Goal: Task Accomplishment & Management: Complete application form

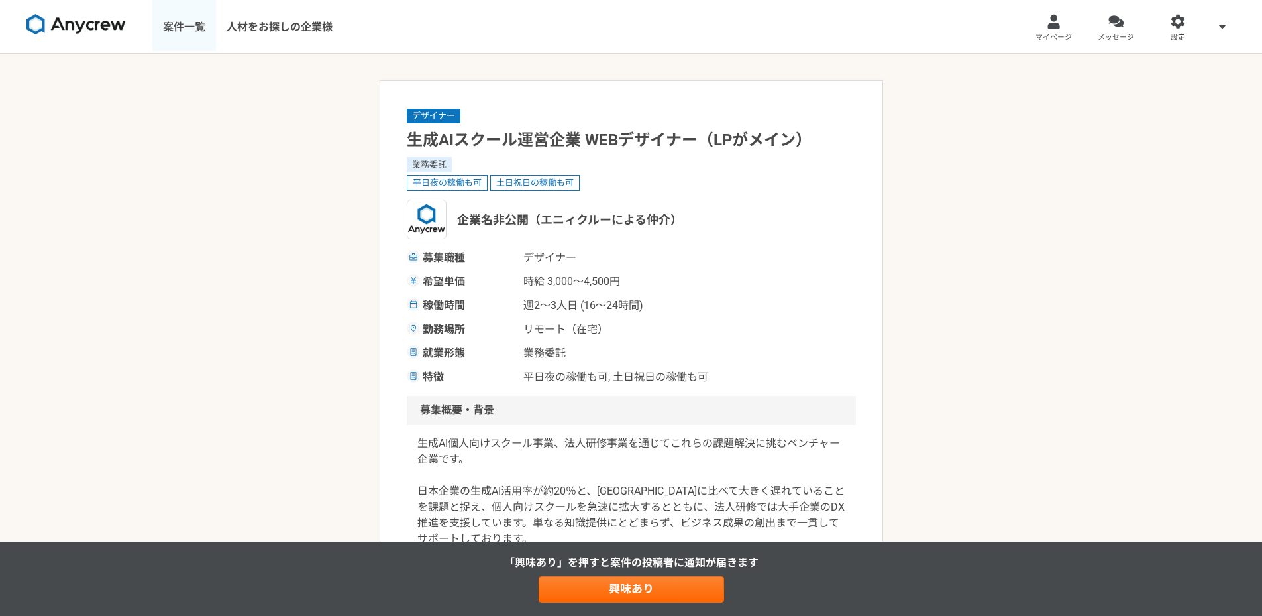
click at [178, 36] on link "案件一覧" at bounding box center [184, 26] width 64 height 53
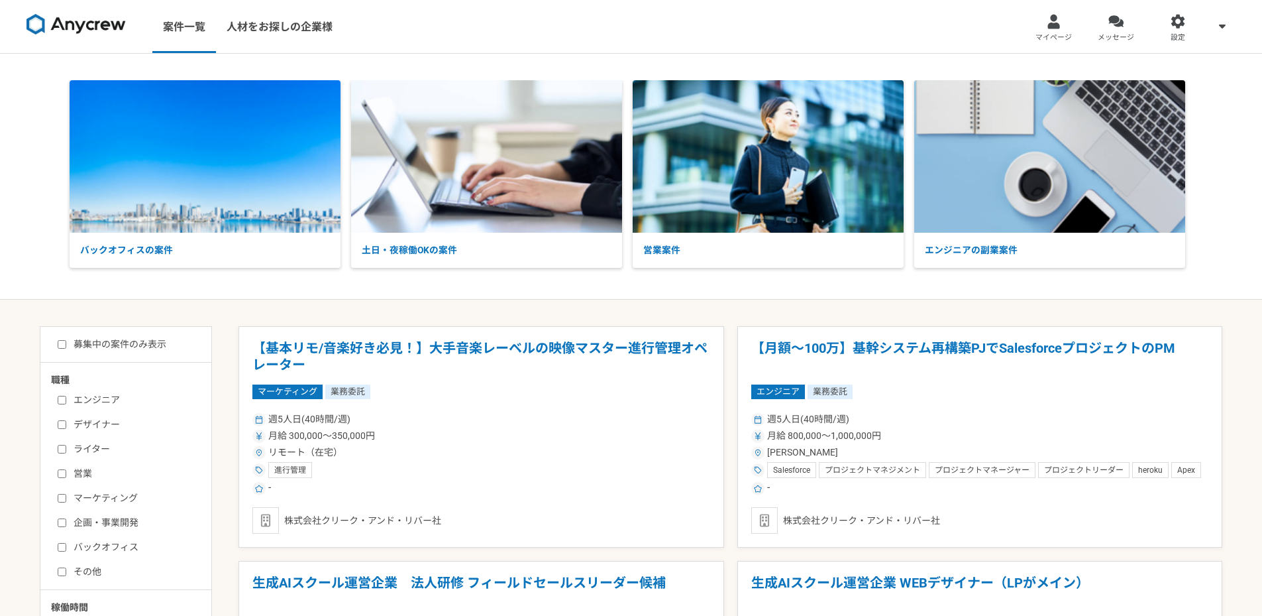
scroll to position [243, 0]
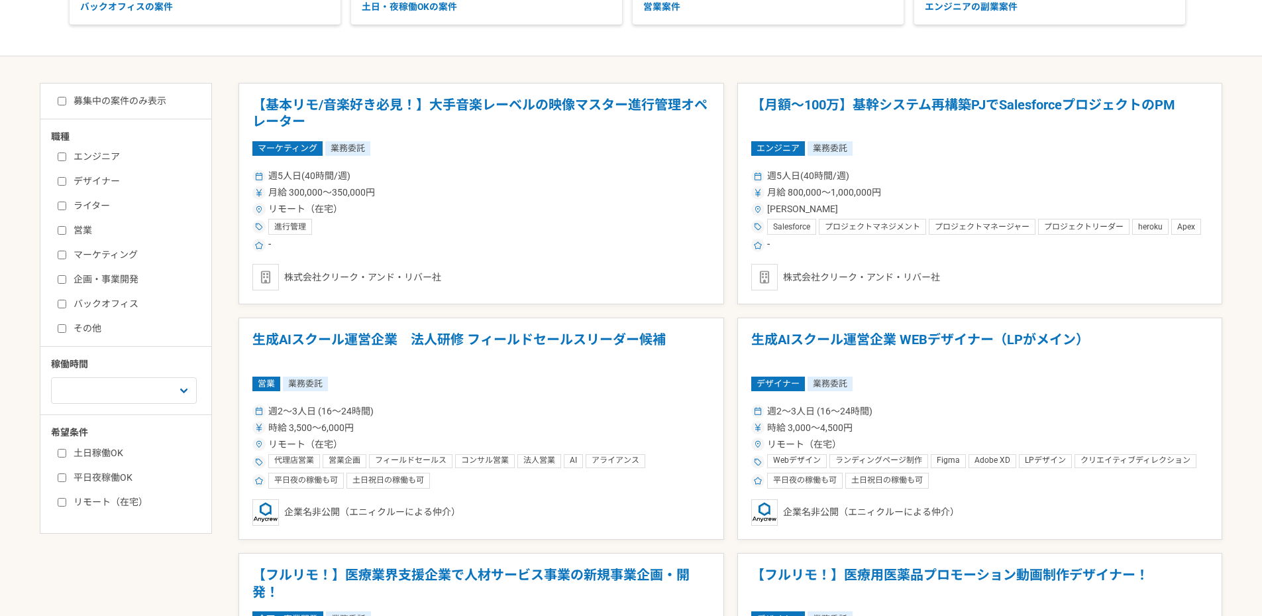
click at [64, 253] on input "マーケティング" at bounding box center [62, 254] width 9 height 9
checkbox input "true"
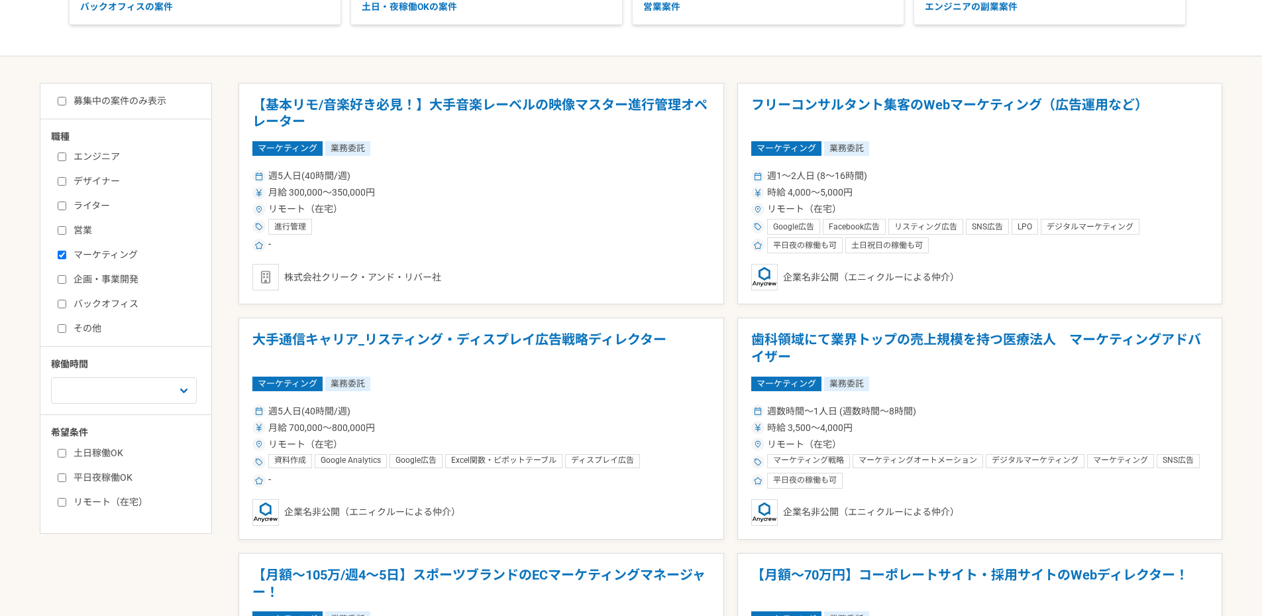
click at [61, 101] on input "募集中の案件のみ表示" at bounding box center [62, 101] width 9 height 9
checkbox input "true"
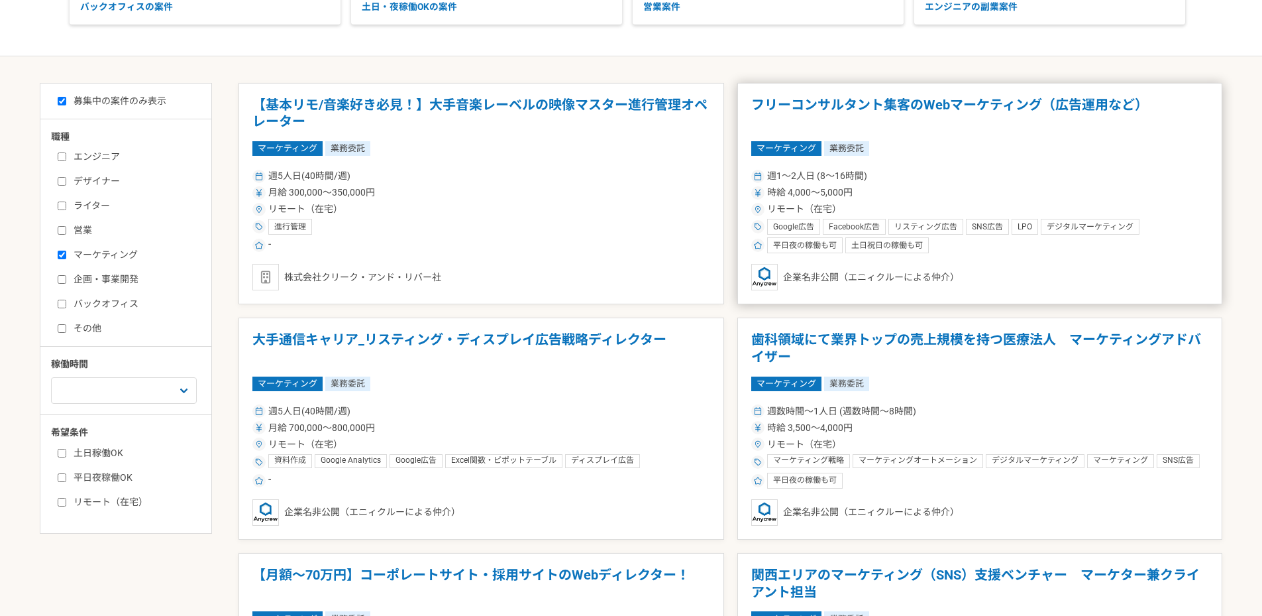
click at [889, 152] on div "マーケティング 業務委託" at bounding box center [980, 148] width 458 height 15
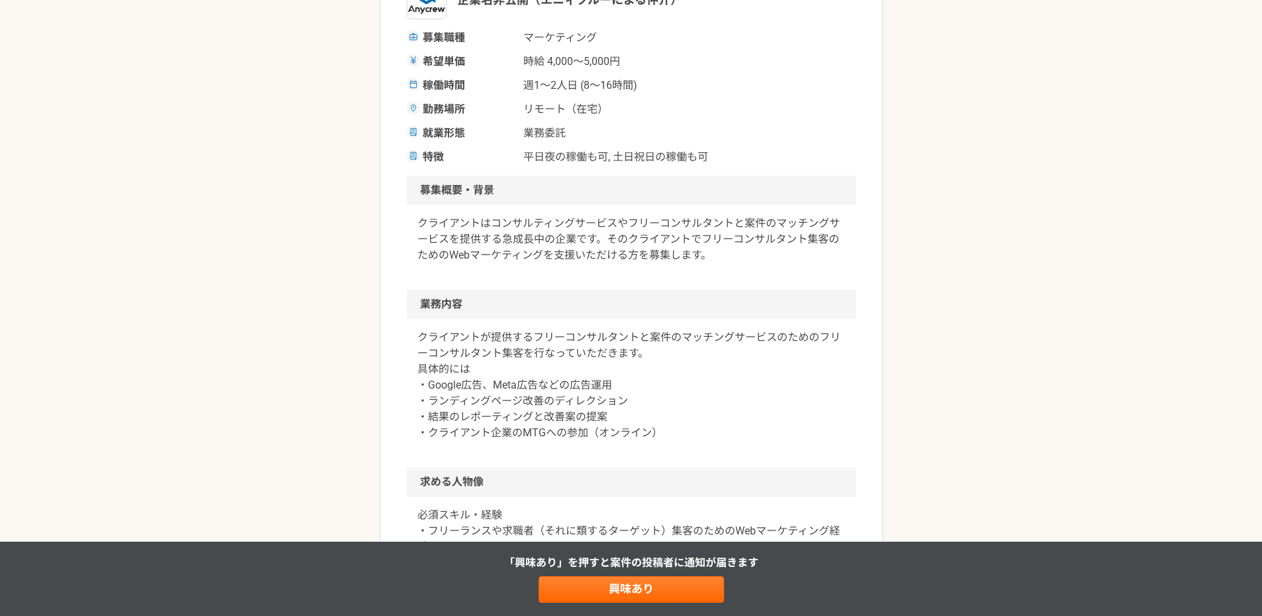
scroll to position [486, 0]
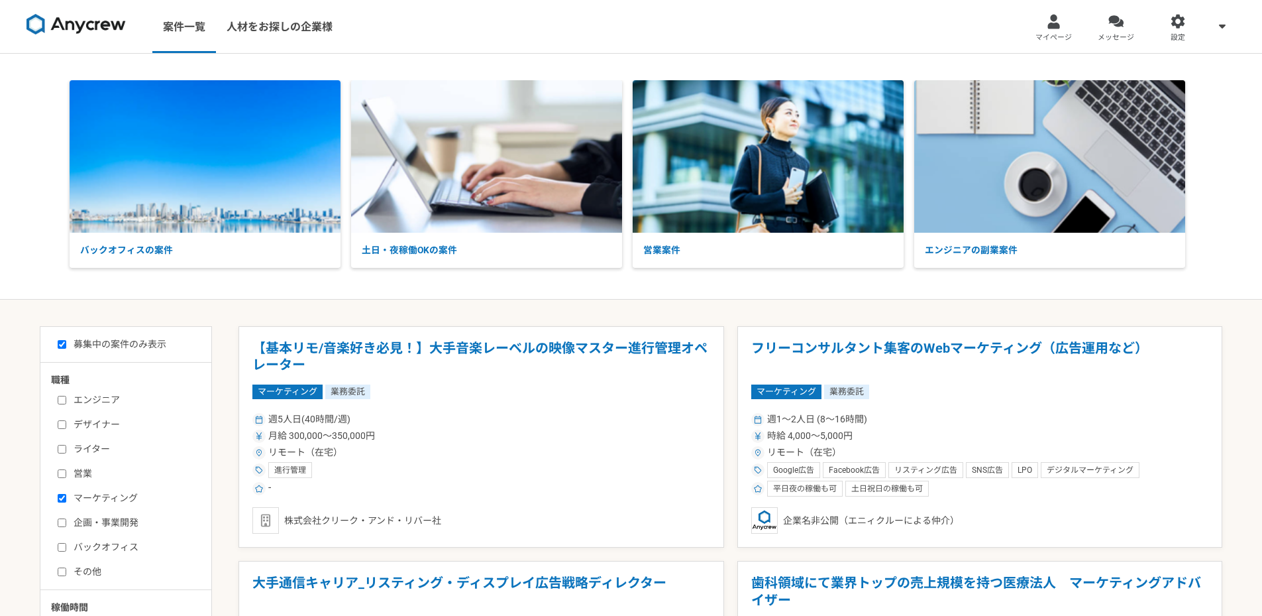
scroll to position [243, 0]
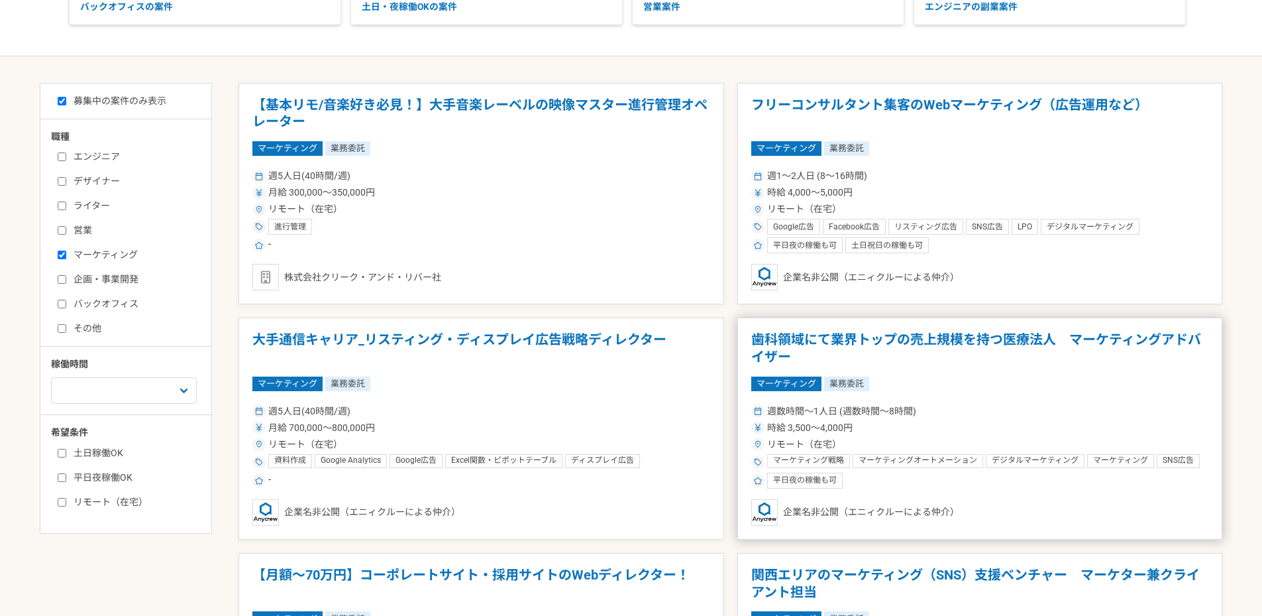
click at [824, 340] on h1 "歯科領域にて業界トップの売上規模を持つ医療法人　マーケティングアドバイザー" at bounding box center [980, 348] width 458 height 34
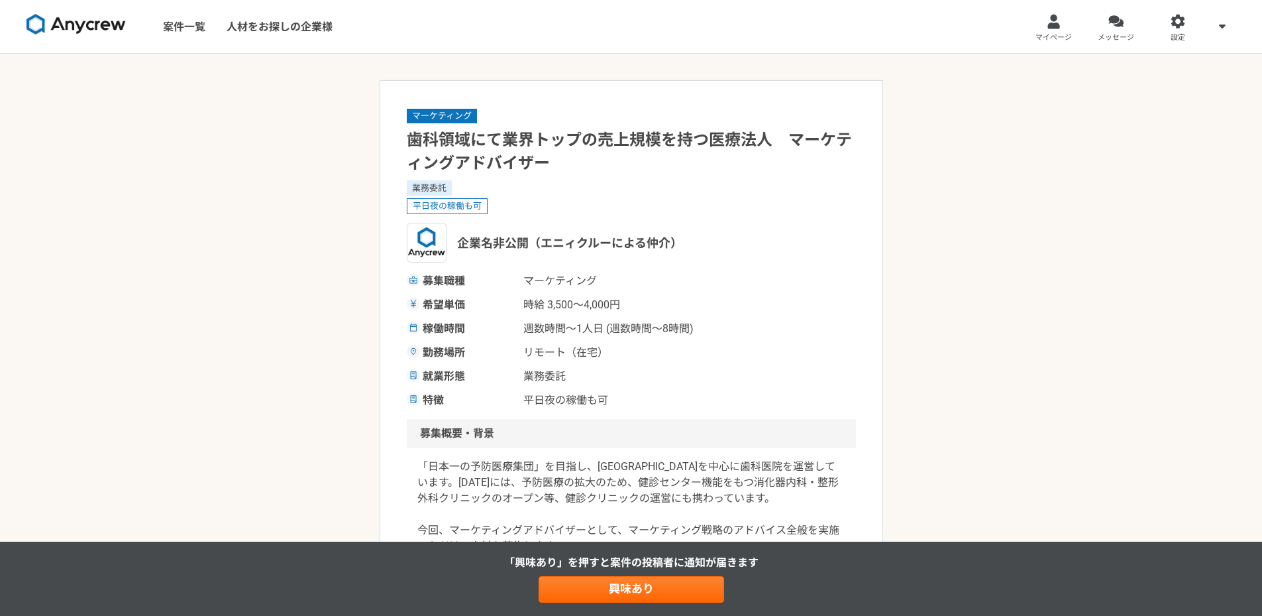
scroll to position [243, 0]
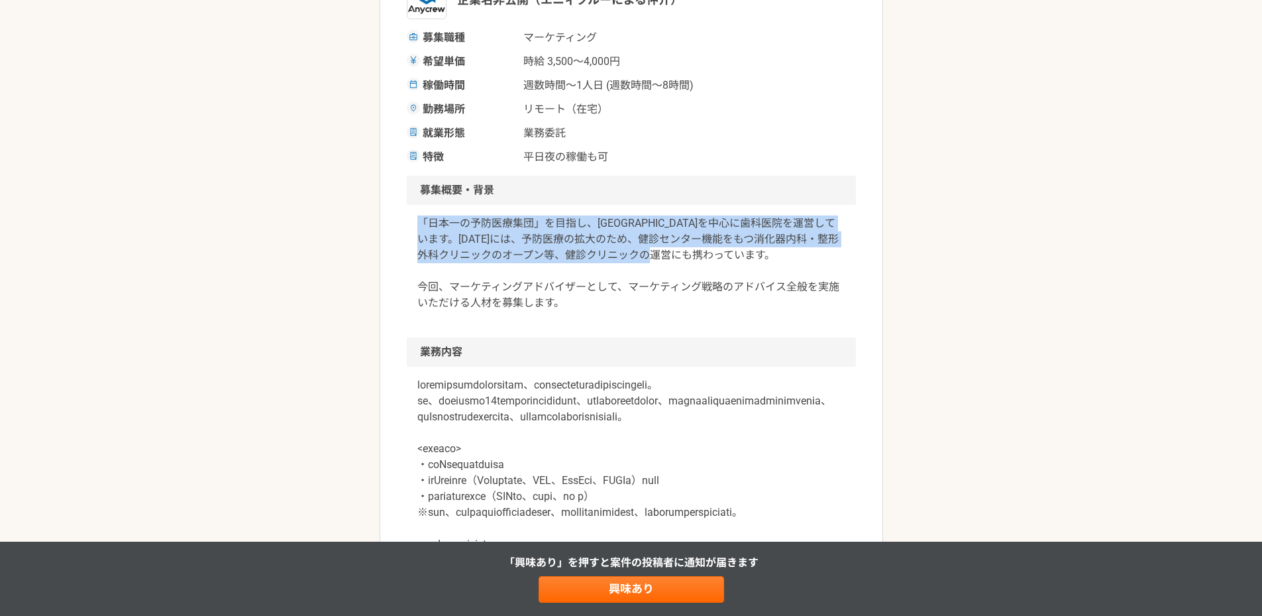
drag, startPoint x: 411, startPoint y: 219, endPoint x: 536, endPoint y: 281, distance: 139.9
click at [536, 281] on div "「日本一の予防医療集団」を目指し、[GEOGRAPHIC_DATA]を中心に歯科医院を運営しています。[DATE]には、予防医療の拡大のため、健診センター機能…" at bounding box center [631, 271] width 449 height 133
click at [536, 281] on p "「日本一の予防医療集団」を目指し、[GEOGRAPHIC_DATA]を中心に歯科医院を運営しています。[DATE]には、予防医療の拡大のため、健診センター機能…" at bounding box center [631, 262] width 428 height 95
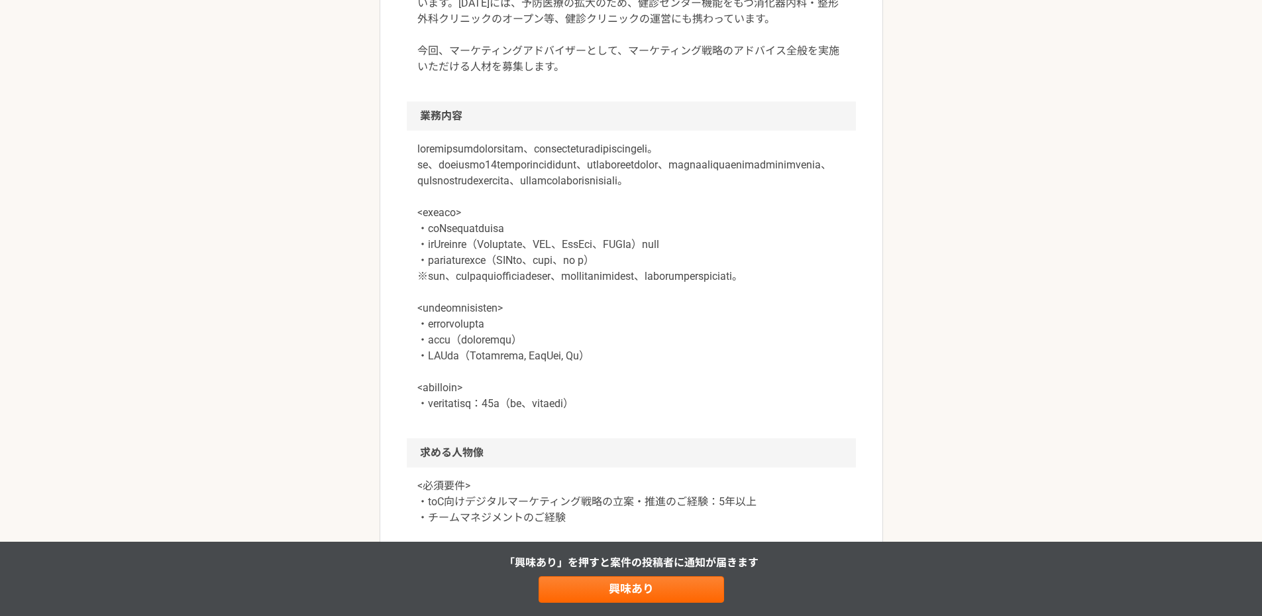
scroll to position [486, 0]
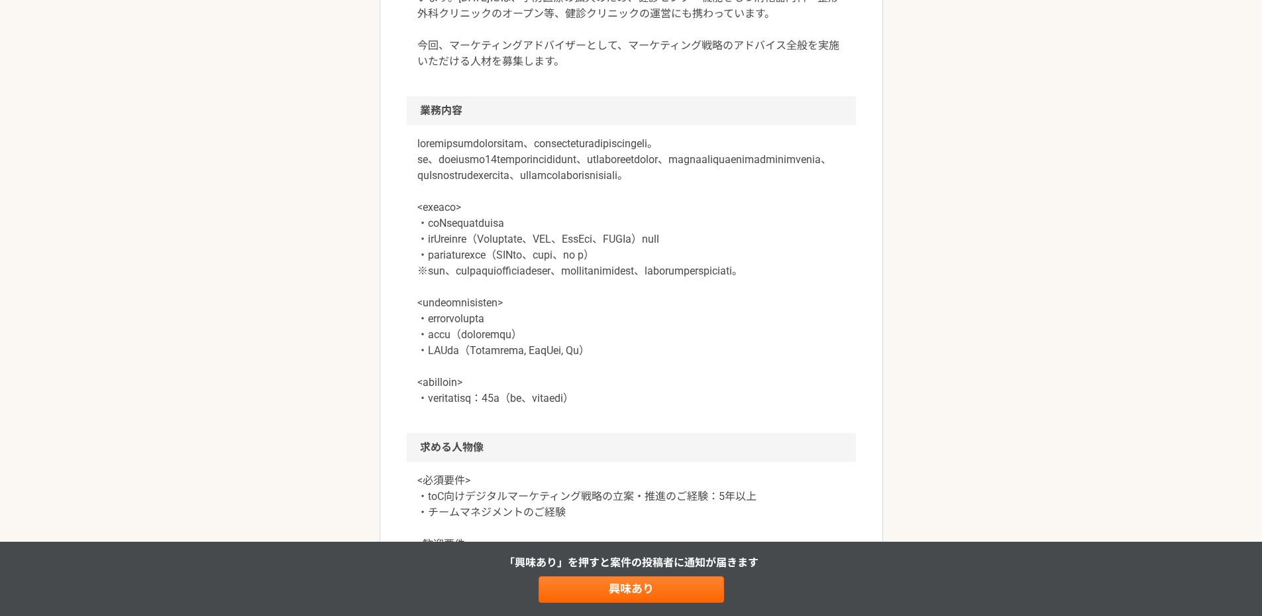
drag, startPoint x: 362, startPoint y: 296, endPoint x: 362, endPoint y: 317, distance: 21.2
drag, startPoint x: 422, startPoint y: 303, endPoint x: 553, endPoint y: 318, distance: 132.1
click at [553, 318] on p at bounding box center [631, 270] width 428 height 270
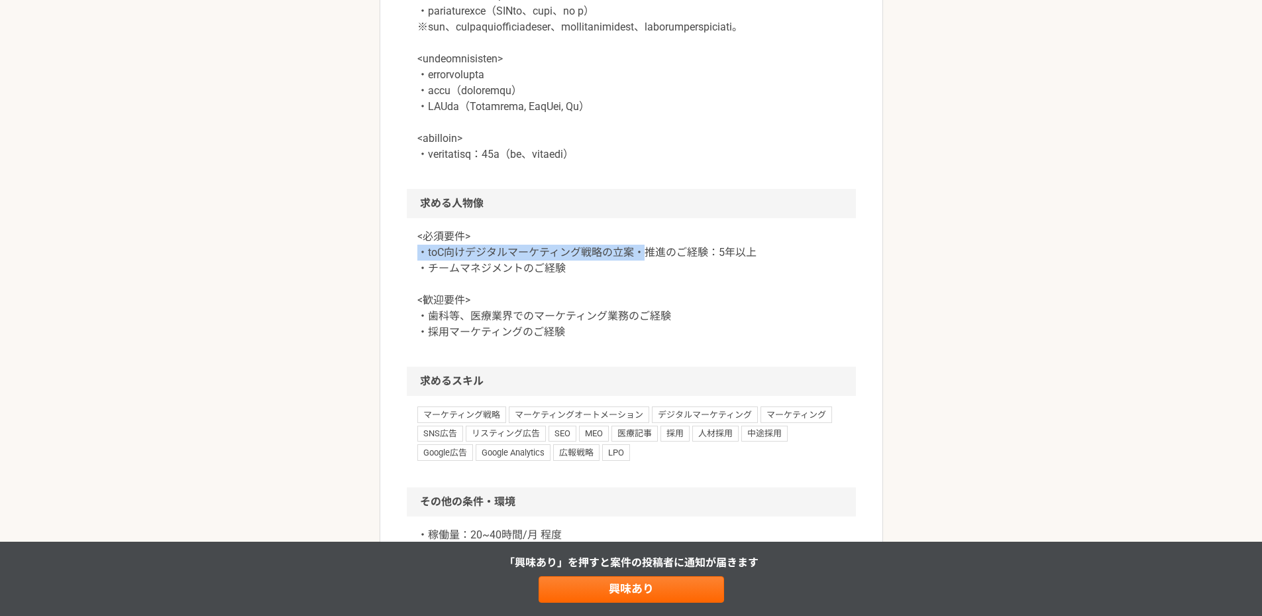
drag, startPoint x: 419, startPoint y: 294, endPoint x: 644, endPoint y: 295, distance: 225.3
click at [644, 295] on p "<必須要件> ・toC向けデジタルマーケティング戦略の立案・推進のご経験：5年以上 ・チームマネジメントのご経験 <歓迎要件> ・歯科等、医療業界でのマーケテ…" at bounding box center [631, 284] width 428 height 111
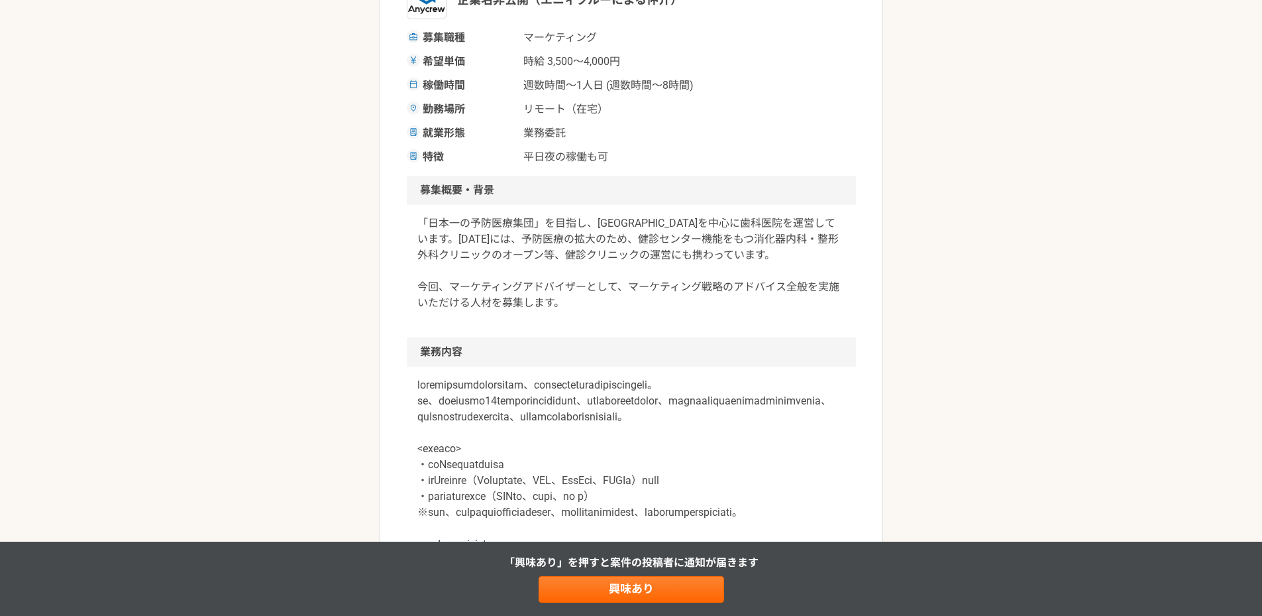
scroll to position [486, 0]
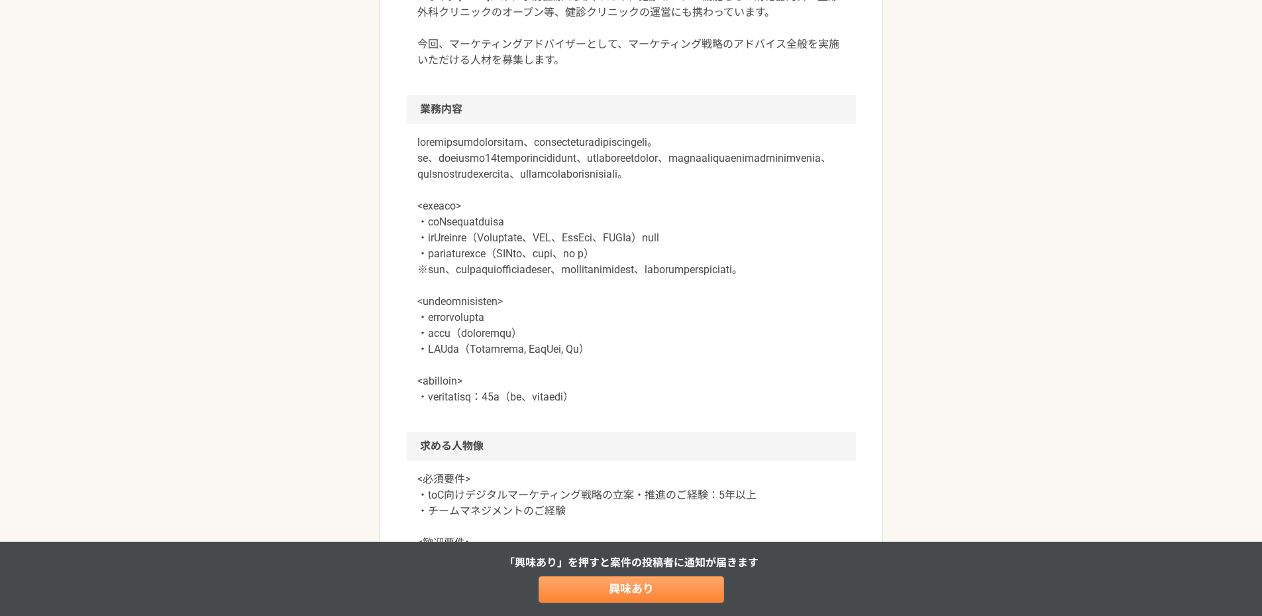
click at [665, 593] on link "興味あり" at bounding box center [632, 589] width 186 height 27
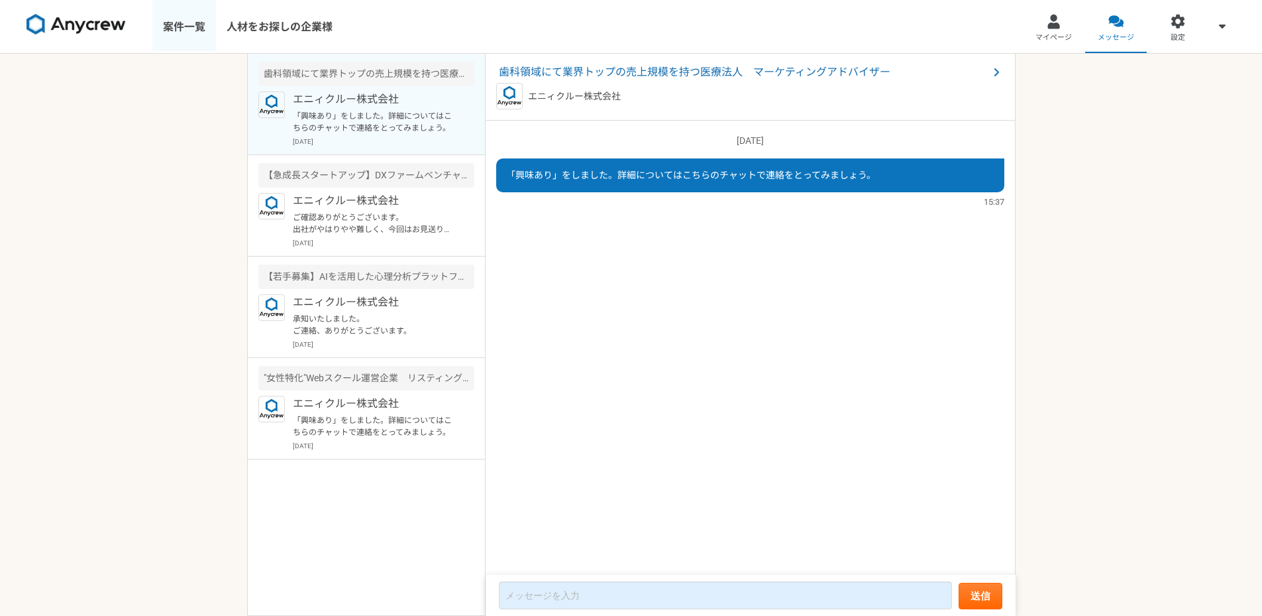
click at [184, 32] on link "案件一覧" at bounding box center [184, 26] width 64 height 53
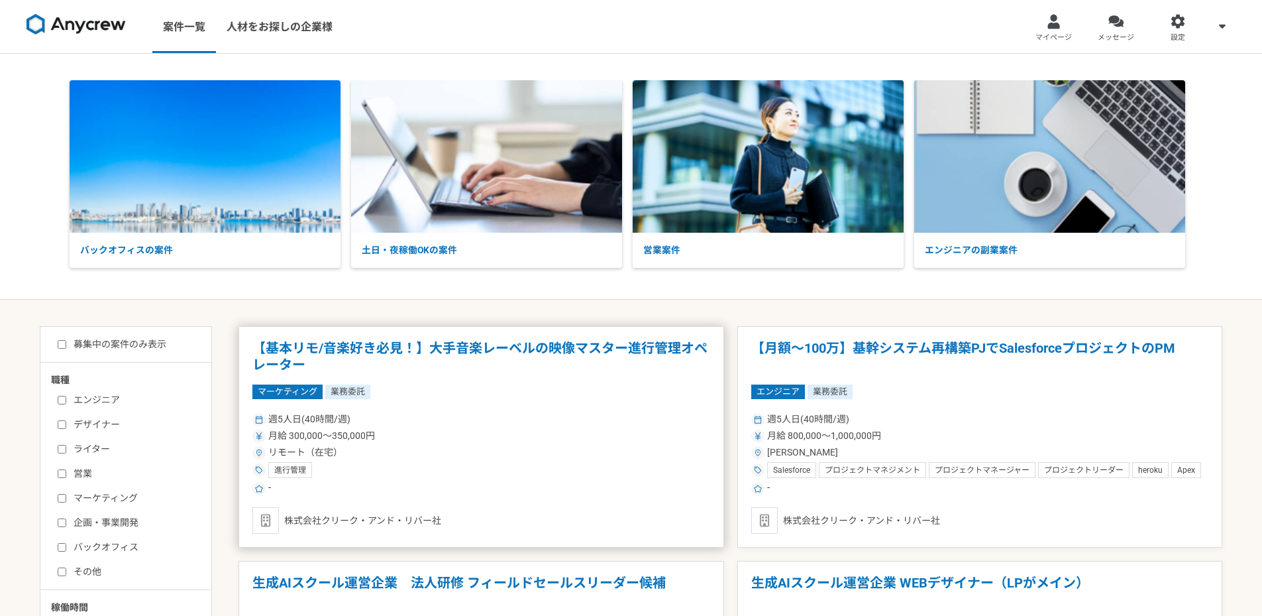
scroll to position [243, 0]
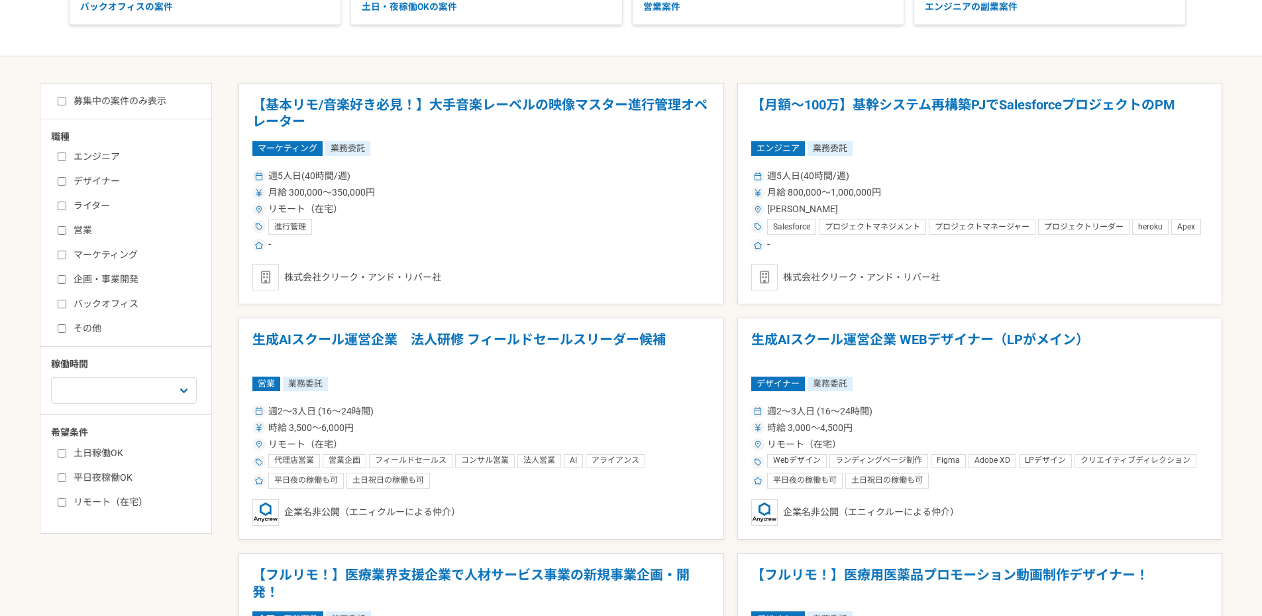
click at [61, 256] on input "マーケティング" at bounding box center [62, 254] width 9 height 9
checkbox input "true"
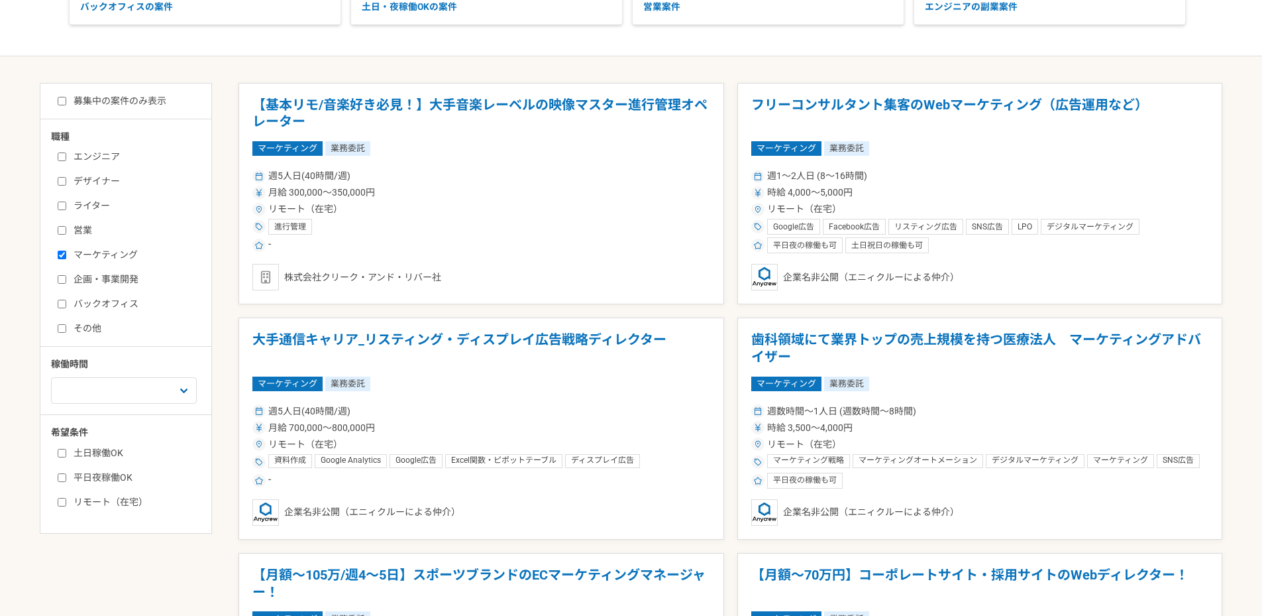
click at [59, 103] on input "募集中の案件のみ表示" at bounding box center [62, 101] width 9 height 9
checkbox input "true"
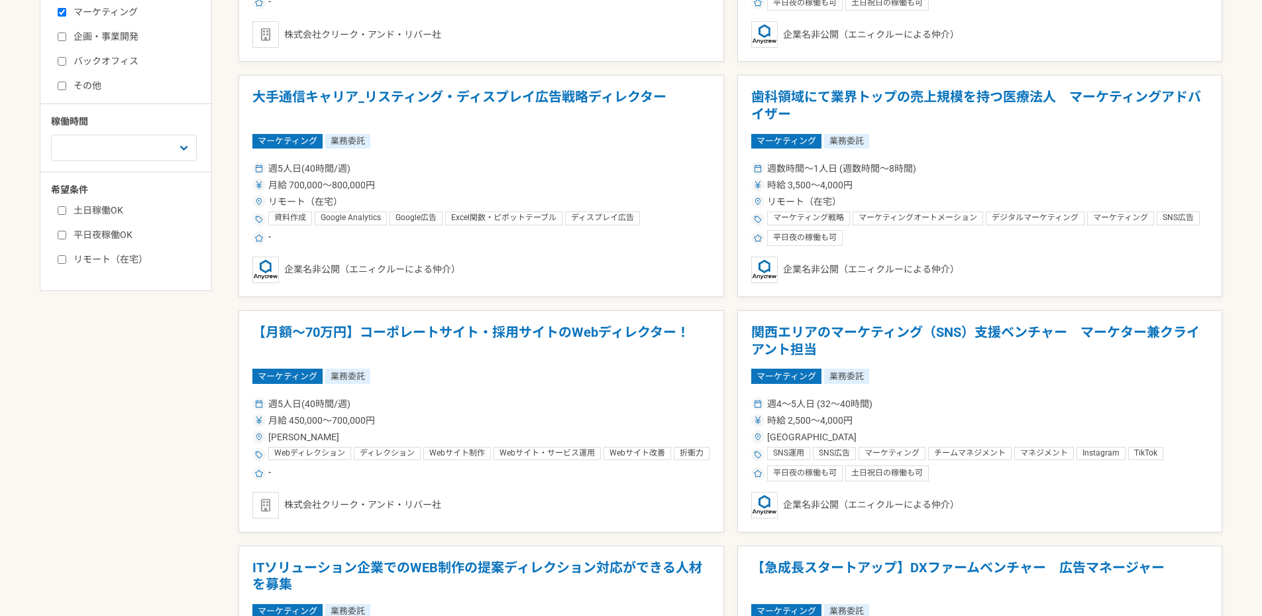
scroll to position [729, 0]
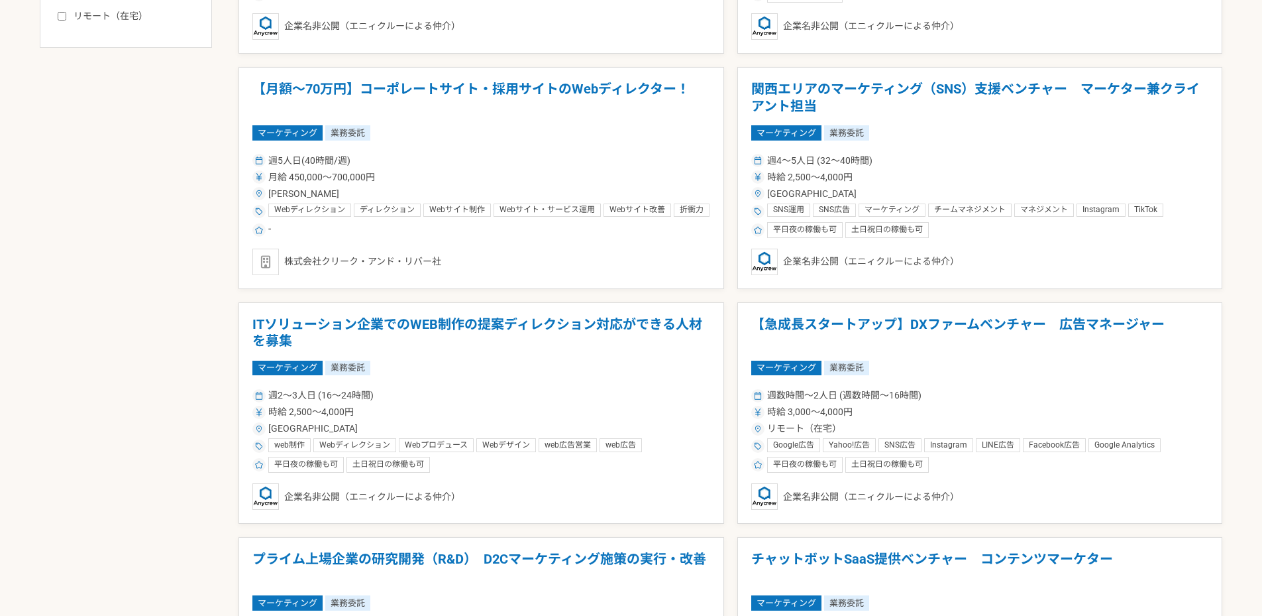
drag, startPoint x: 905, startPoint y: 335, endPoint x: 1231, endPoint y: 256, distance: 335.4
click at [1231, 256] on main "募集中の案件のみ表示 職種 エンジニア デザイナー ライター 営業 マーケティング 企画・事業開発 バックオフィス その他 稼働時間 週1人日（8時間）以下 …" at bounding box center [631, 439] width 1262 height 1737
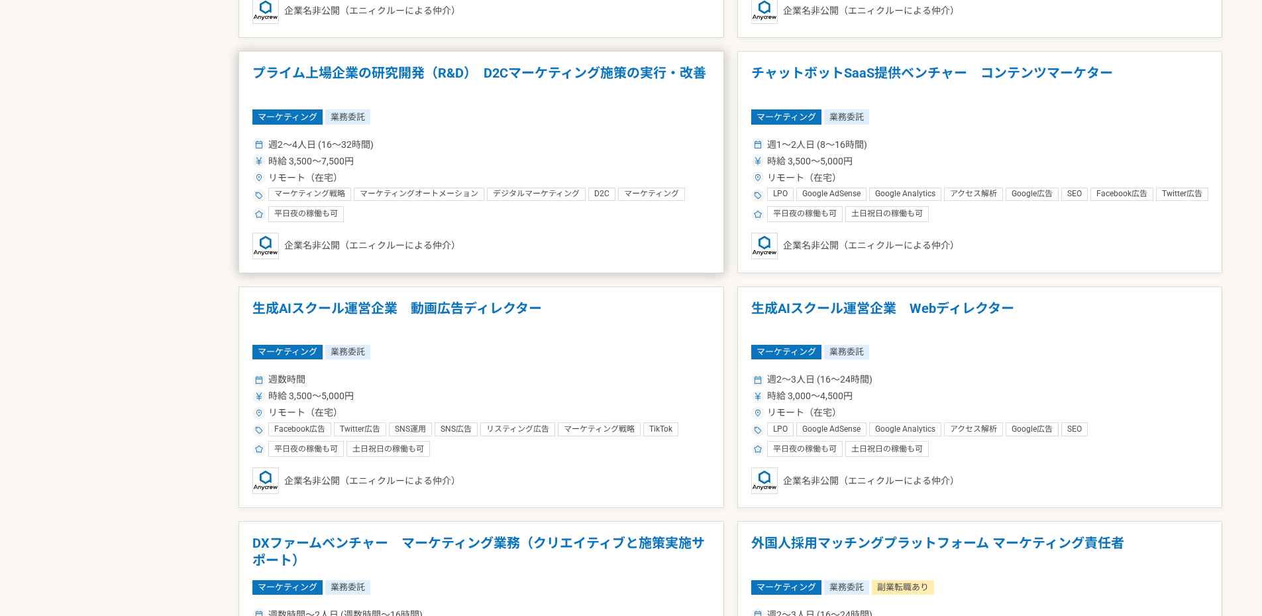
scroll to position [972, 0]
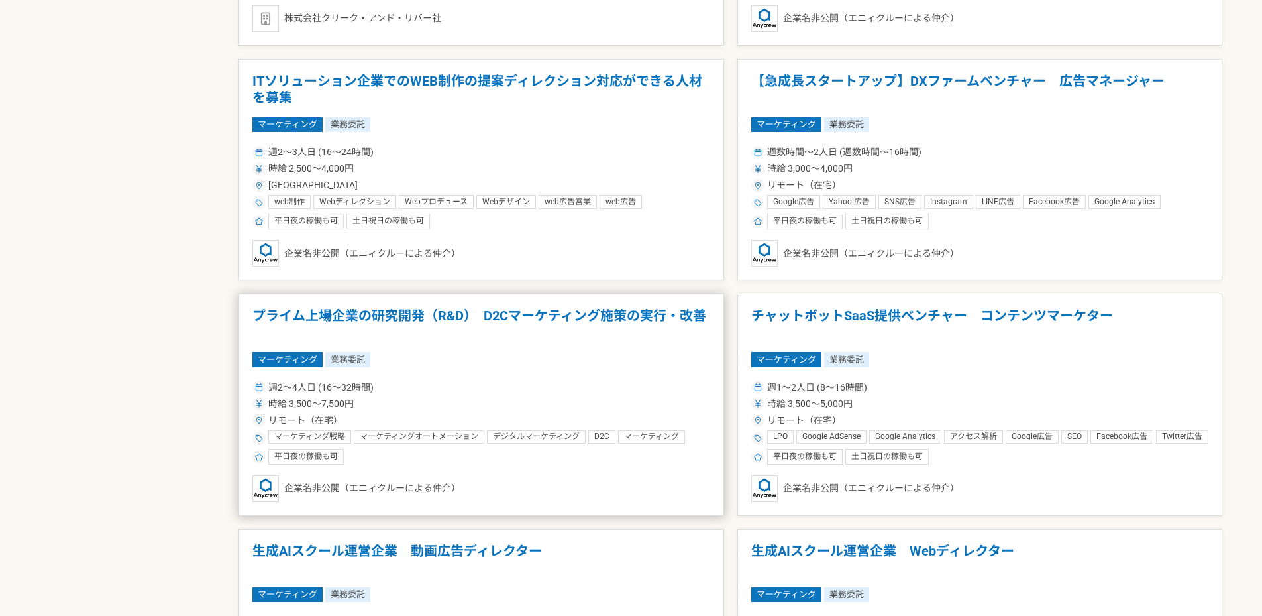
click at [550, 327] on h1 "プライム上場企業の研究開発（R&D）　D2Cマーケティング施策の実行・改善" at bounding box center [481, 324] width 458 height 34
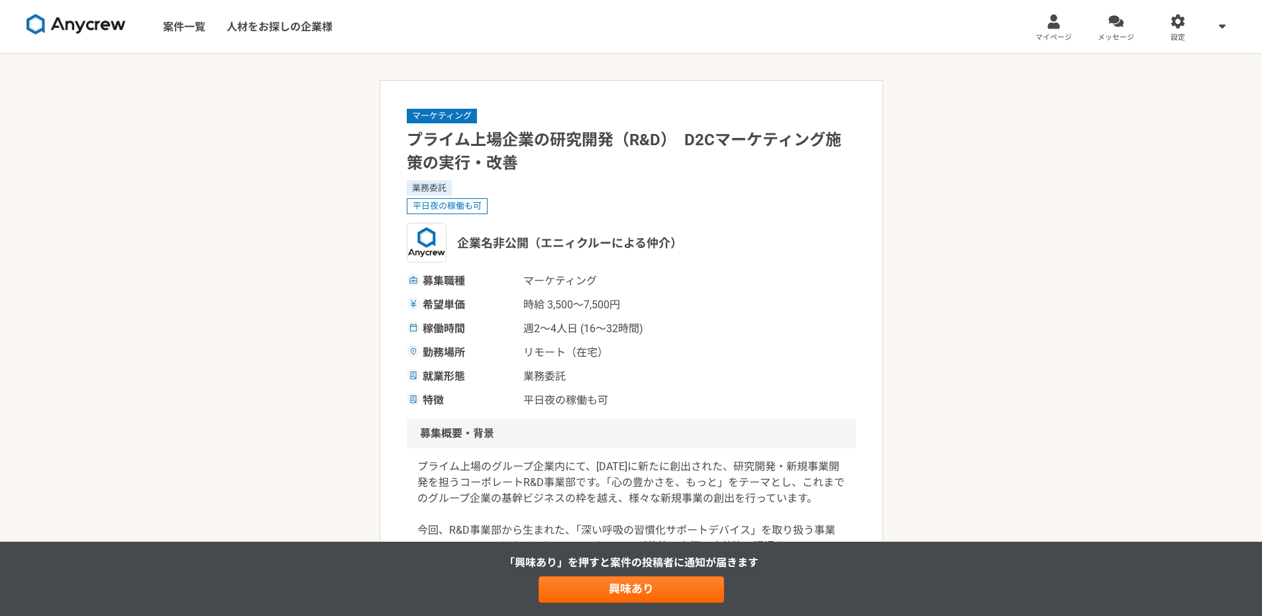
scroll to position [243, 0]
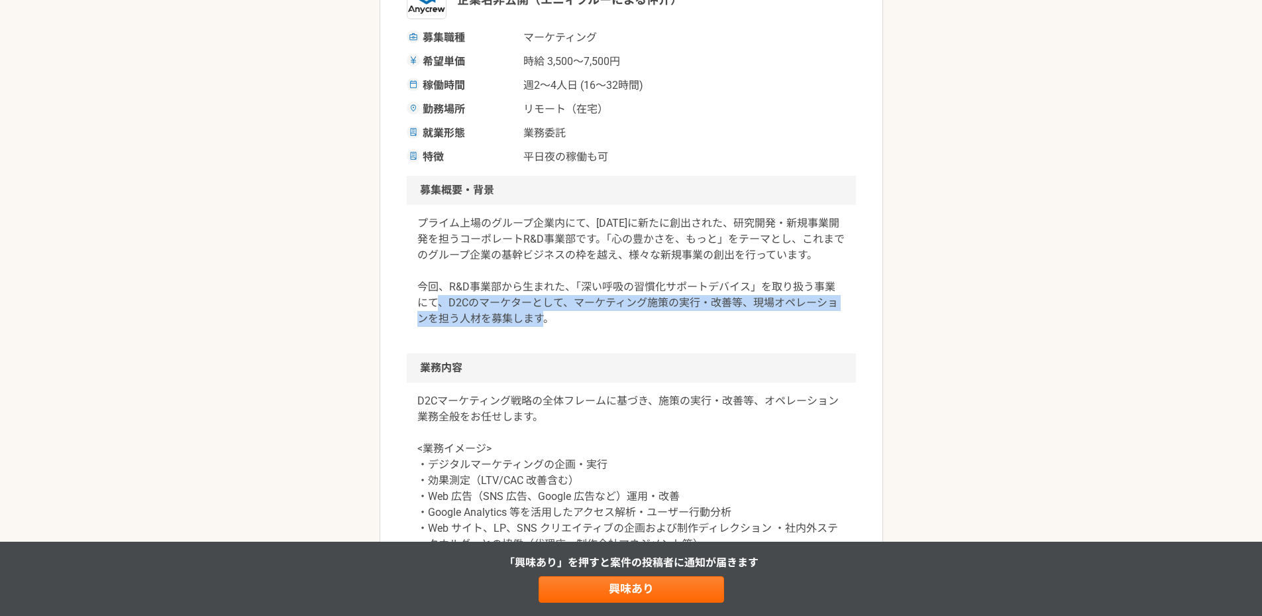
drag, startPoint x: 571, startPoint y: 324, endPoint x: 599, endPoint y: 330, distance: 29.1
click at [599, 330] on div "プライム上場のグループ企業内にて、[DATE]に新たに創出された、研究開発・新規事業開発を担うコーポレートR&D事業部です。「心の豊かさを、もっと」をテーマと…" at bounding box center [631, 279] width 449 height 148
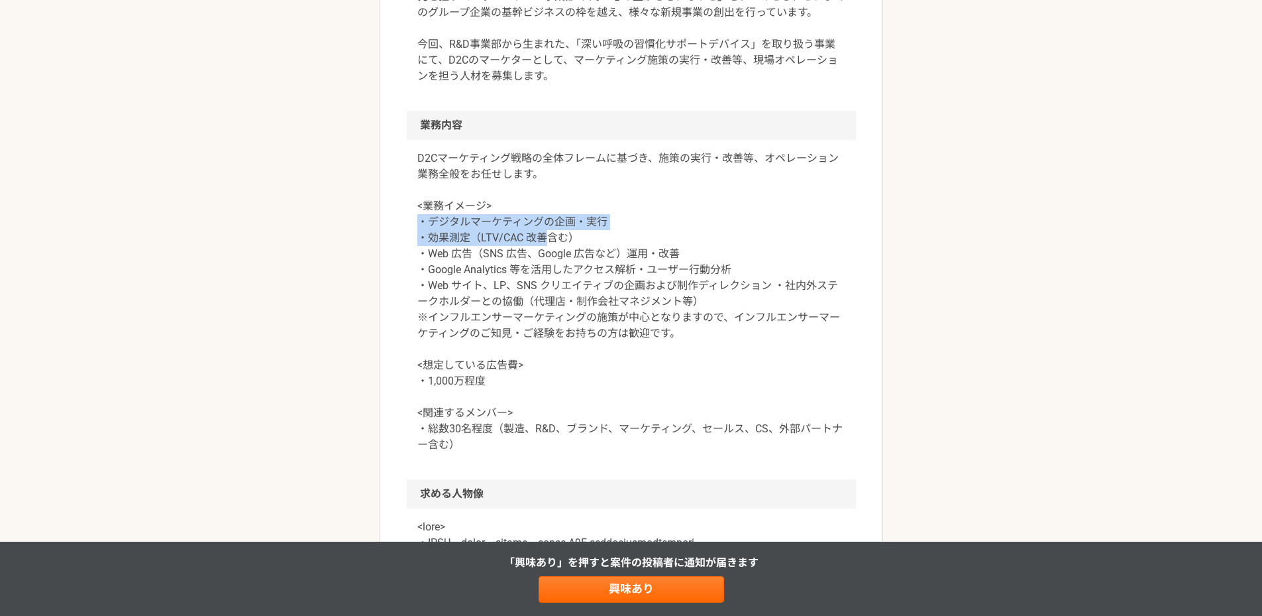
drag, startPoint x: 415, startPoint y: 221, endPoint x: 545, endPoint y: 235, distance: 130.0
click at [545, 235] on div "D2Cマーケティング戦略の全体フレームに基づき、施策の実行・改善等、オペレーション業務全般をお任せします。 <業務イメージ> ・デジタルマーケティングの企画・…" at bounding box center [631, 309] width 449 height 339
click at [545, 235] on p "D2Cマーケティング戦略の全体フレームに基づき、施策の実行・改善等、オペレーション業務全般をお任せします。 <業務イメージ> ・デジタルマーケティングの企画・…" at bounding box center [631, 301] width 428 height 302
drag, startPoint x: 708, startPoint y: 249, endPoint x: 400, endPoint y: 195, distance: 312.9
click at [400, 195] on article "マーケティング プライム上場企業の研究開発（R&D）　D2Cマーケティング施策の実行・改善 業務委託 平日夜の稼働も可 企業名非公開（エニィクルーによる仲介）…" at bounding box center [632, 558] width 504 height 1928
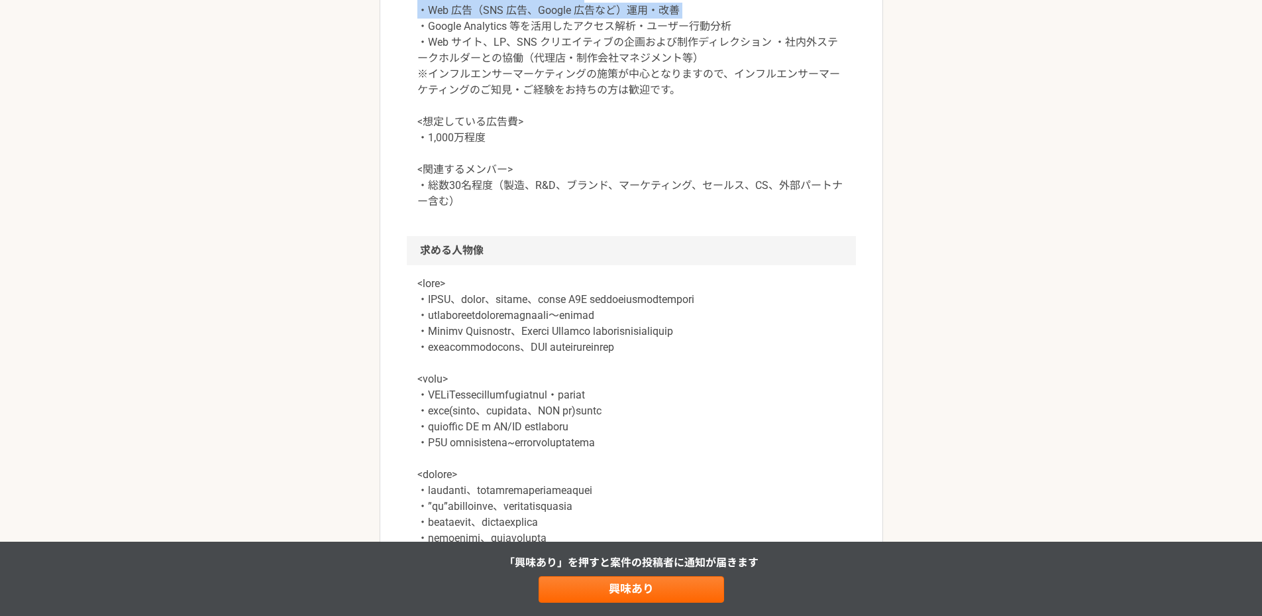
scroll to position [1215, 0]
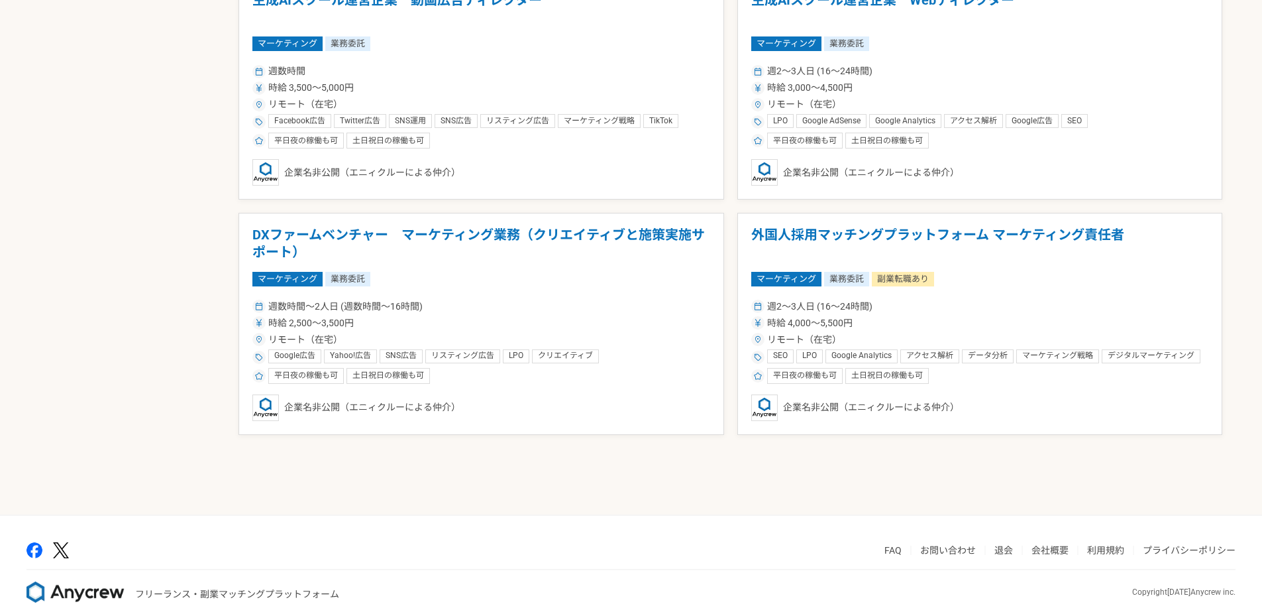
scroll to position [1537, 0]
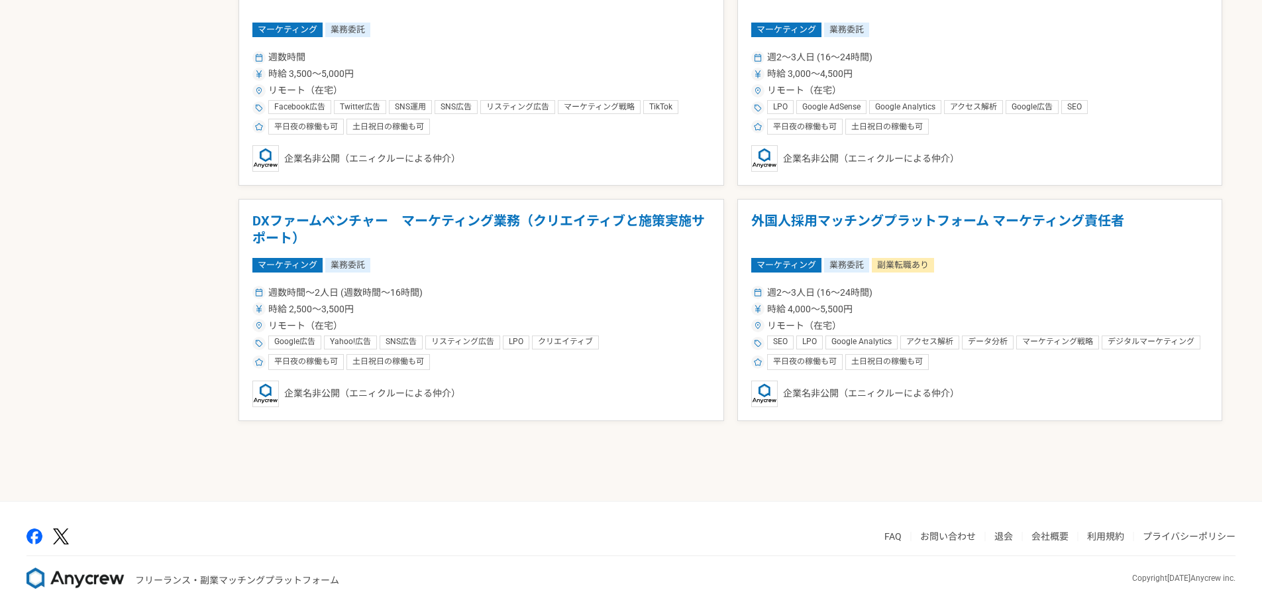
drag, startPoint x: 152, startPoint y: 221, endPoint x: 153, endPoint y: 252, distance: 31.2
click at [479, 284] on div "週数時間〜2人日 (週数時間〜16時間) 時給 2,500〜3,500円 リモート（在宅） Google広告 Yahoo!広告 SNS広告 リスティング広告 …" at bounding box center [481, 326] width 458 height 87
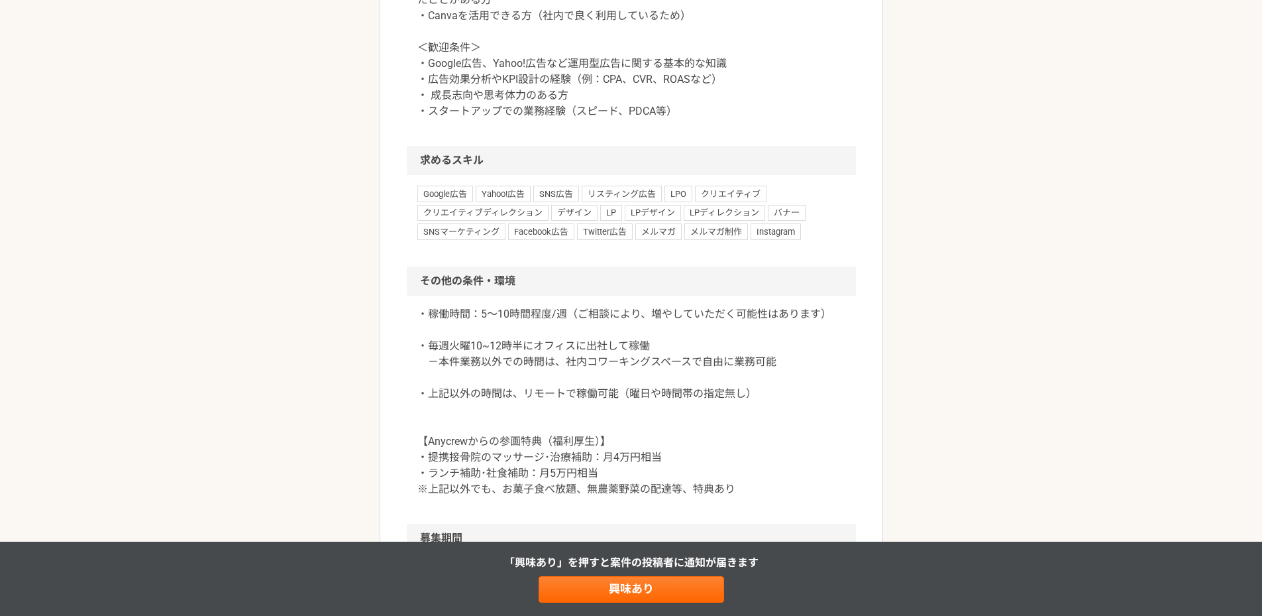
scroll to position [1701, 0]
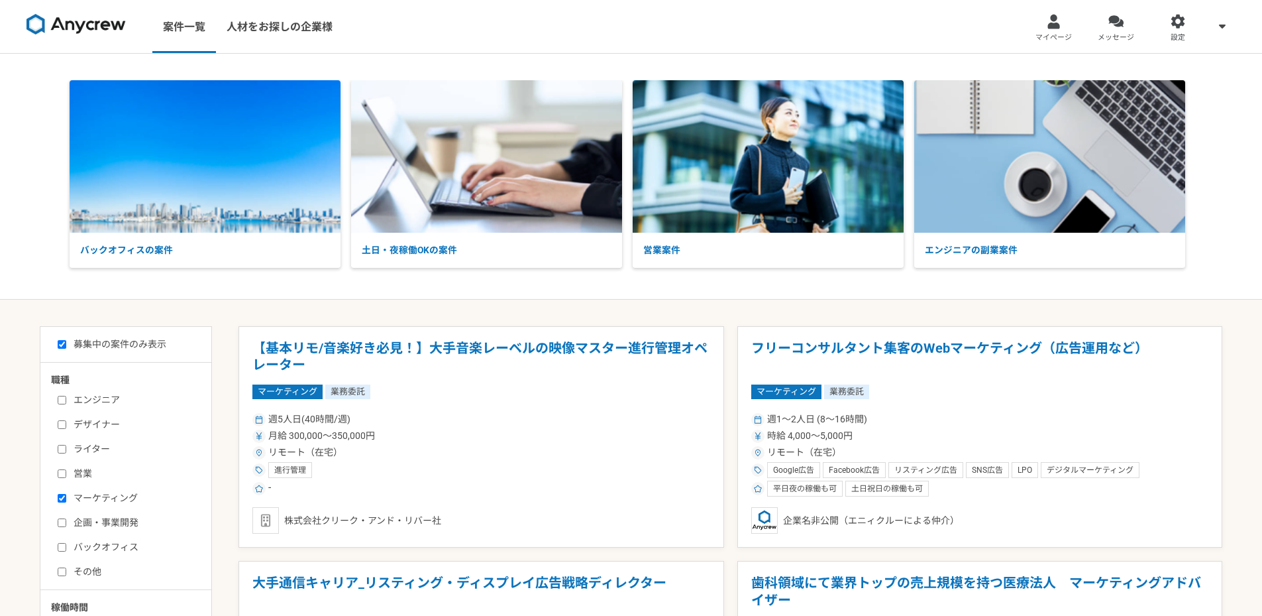
scroll to position [243, 0]
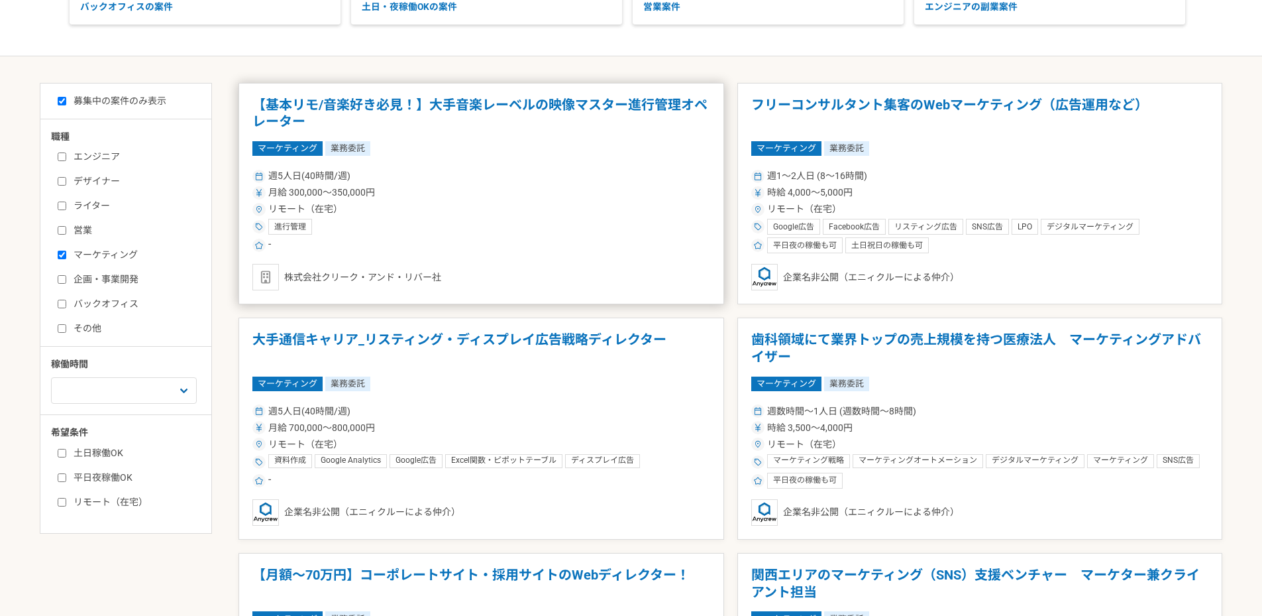
click at [663, 262] on article "【基本リモ/音楽好き必見！】大手音楽レーベルの映像マスター進行管理オペレーター マーケティング 業務委託 週5人日(40時間/週) 月給 300,000〜35…" at bounding box center [482, 194] width 486 height 222
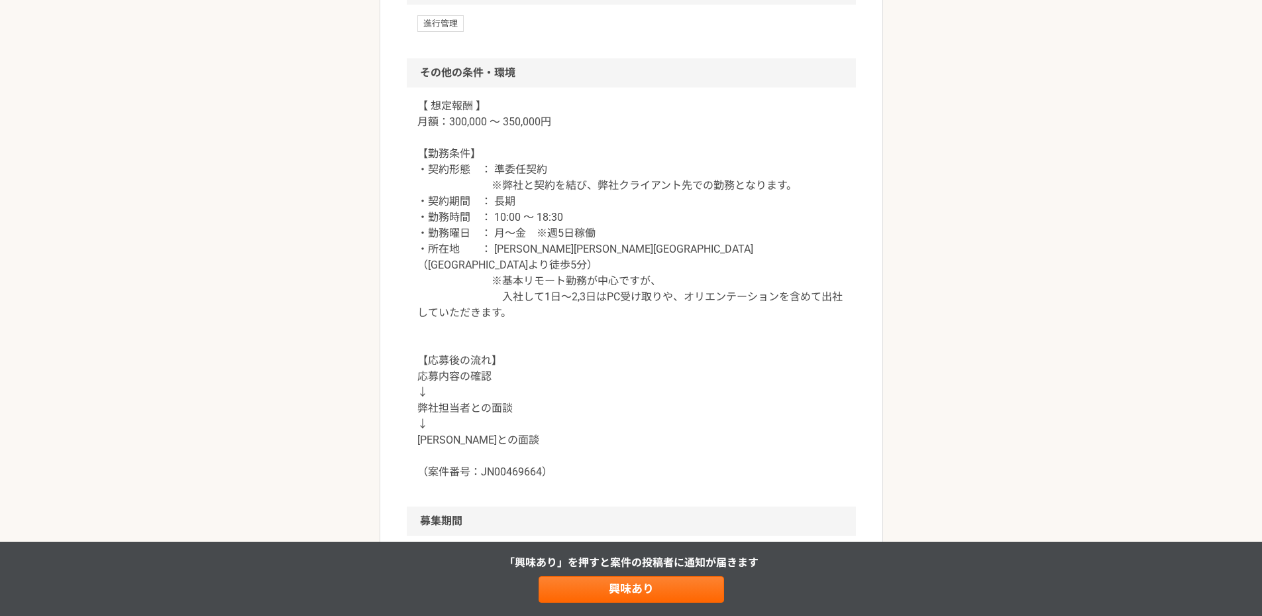
scroll to position [1566, 0]
